Goal: Understand process/instructions: Learn how to perform a task or action

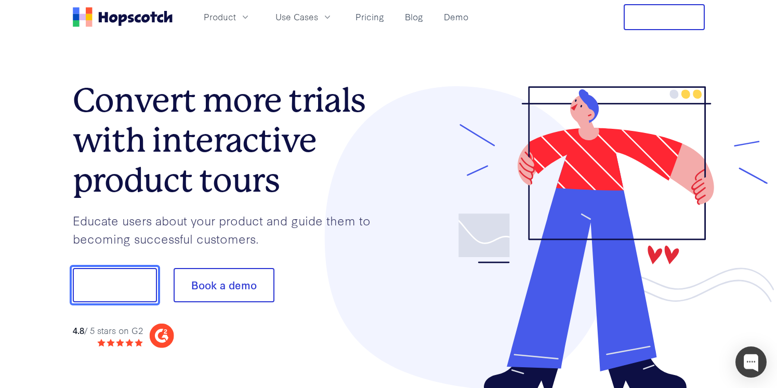
click at [119, 293] on button "Show me!" at bounding box center [115, 285] width 84 height 34
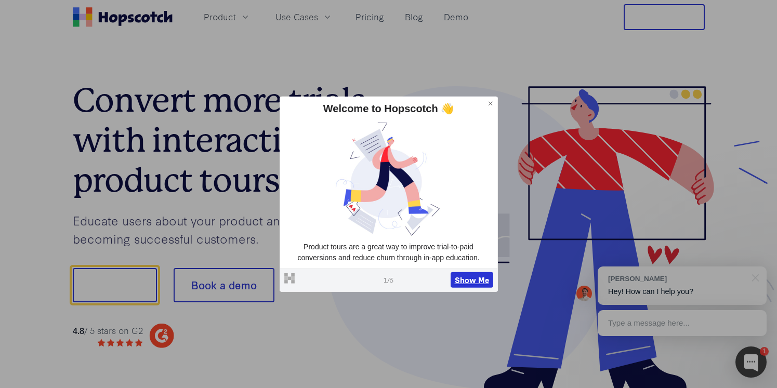
click at [462, 281] on button "Show Me" at bounding box center [472, 280] width 43 height 16
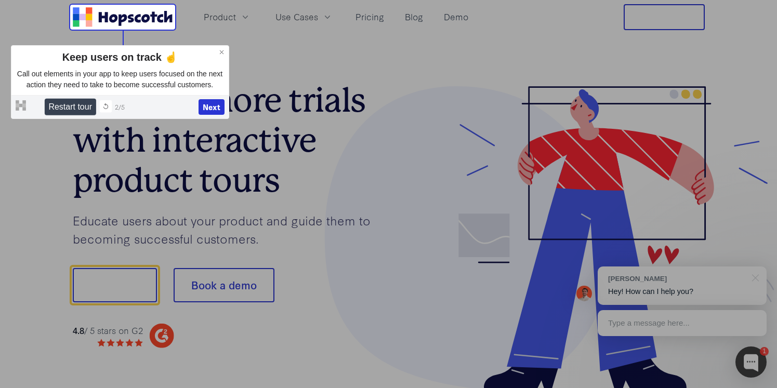
click at [102, 110] on icon at bounding box center [105, 106] width 7 height 7
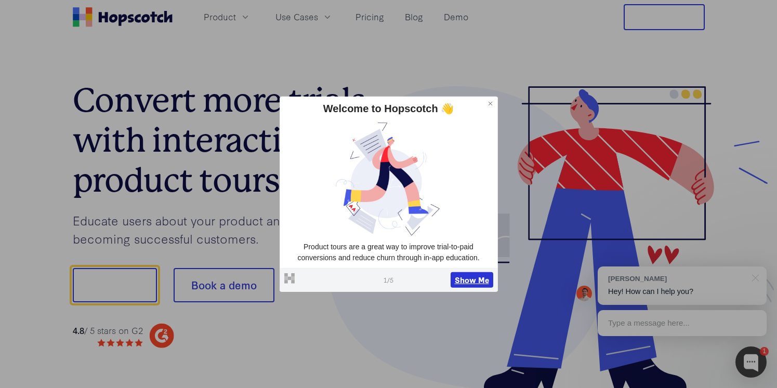
click at [456, 282] on button "Show Me" at bounding box center [472, 280] width 43 height 16
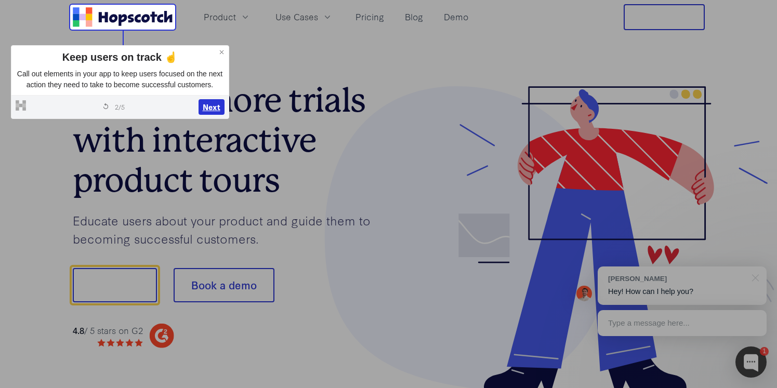
click at [219, 115] on button "Next" at bounding box center [212, 107] width 26 height 16
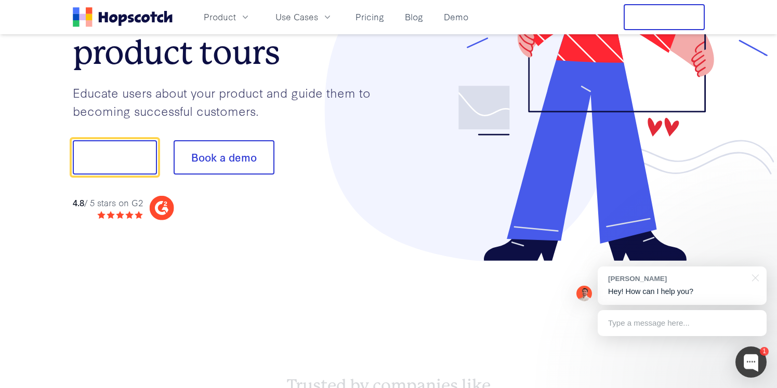
scroll to position [129, 0]
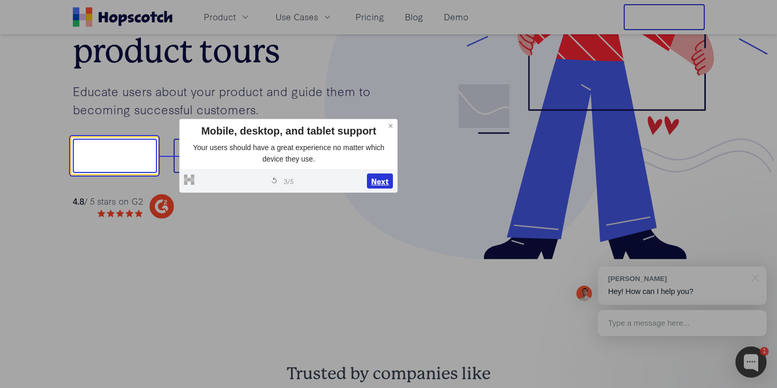
click at [372, 183] on button "Next" at bounding box center [380, 182] width 26 height 16
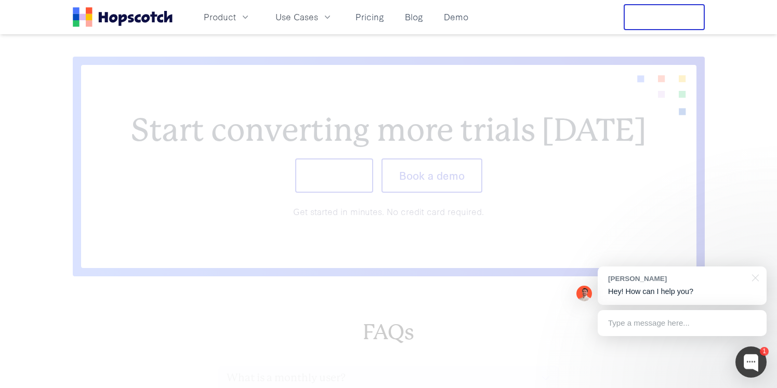
scroll to position [4269, 0]
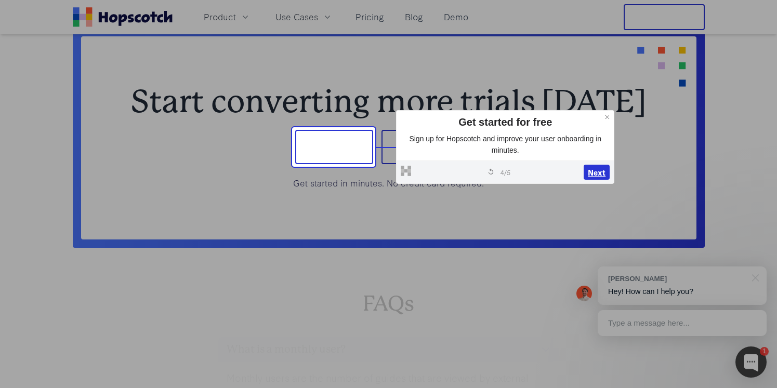
click at [595, 172] on button "Next" at bounding box center [597, 173] width 26 height 16
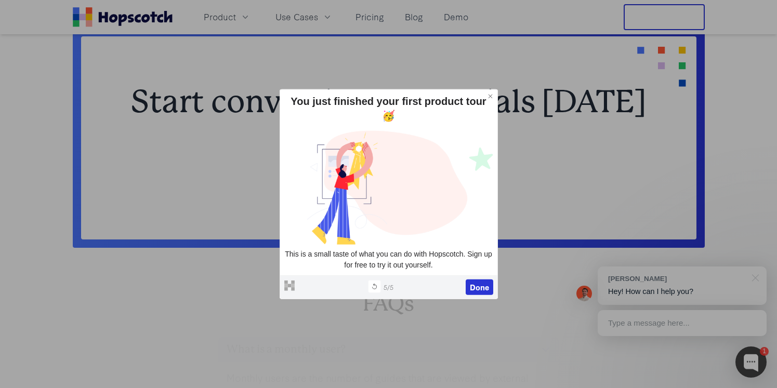
click at [371, 283] on icon at bounding box center [374, 286] width 7 height 7
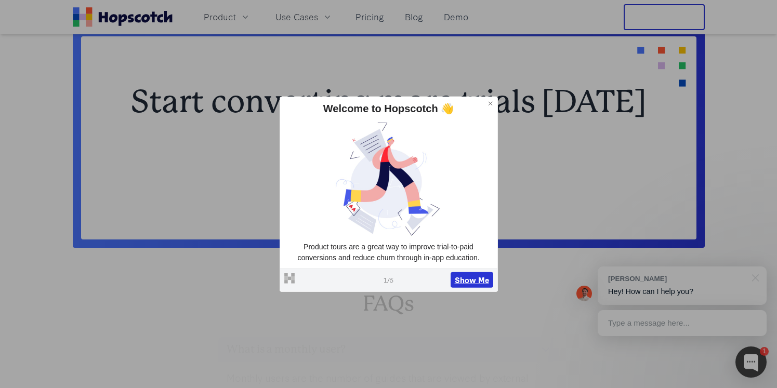
click at [463, 280] on button "Show Me" at bounding box center [472, 280] width 43 height 16
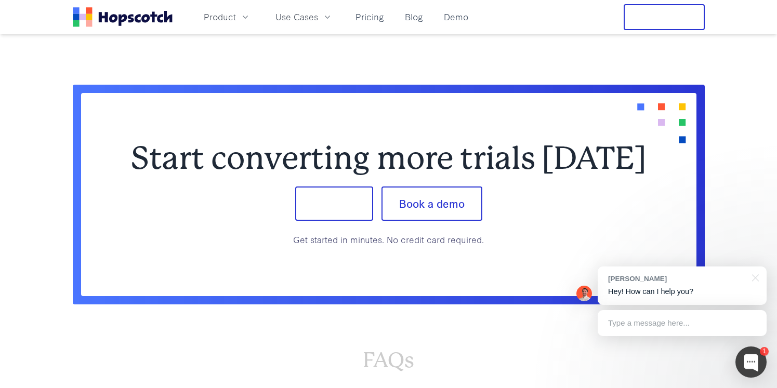
scroll to position [4158, 0]
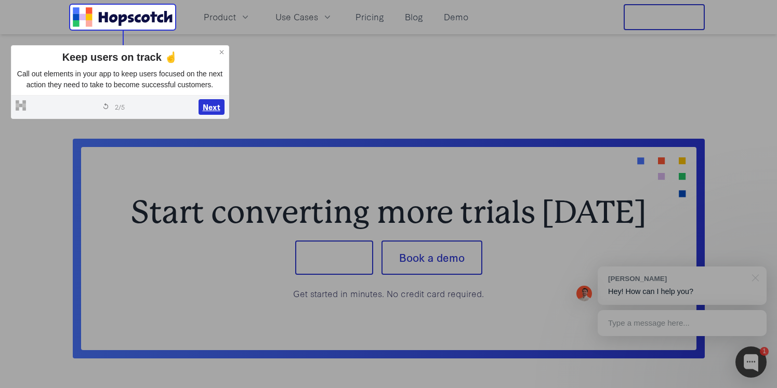
click at [207, 115] on button "Next" at bounding box center [212, 107] width 26 height 16
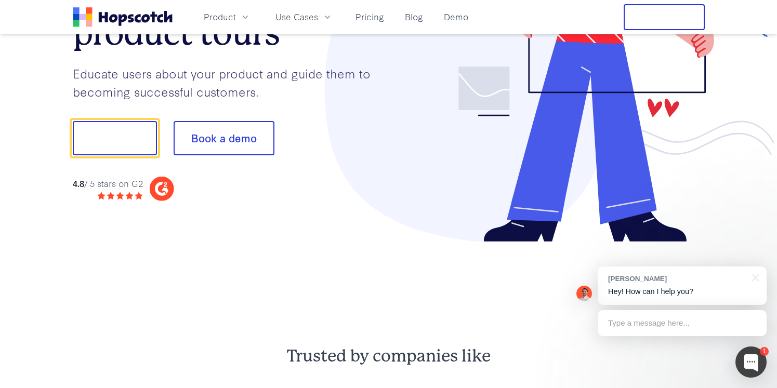
scroll to position [129, 0]
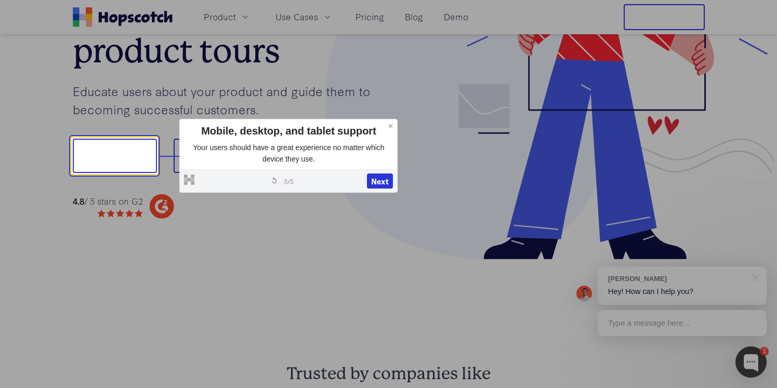
click at [393, 124] on icon at bounding box center [390, 126] width 7 height 7
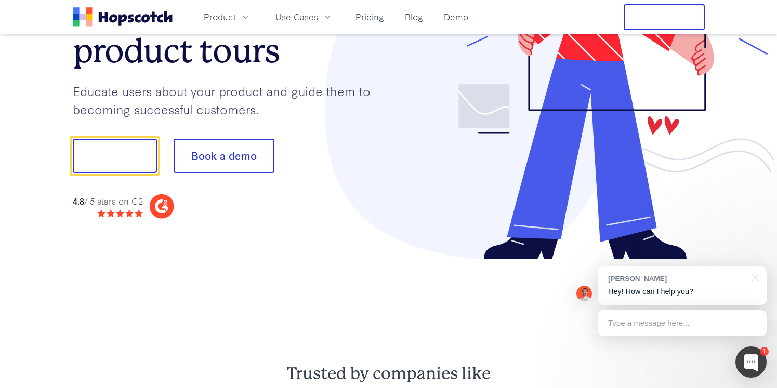
click at [73, 241] on div "Convert more trials with interactive product tours Educate users about your pro…" at bounding box center [389, 108] width 632 height 303
